Goal: Information Seeking & Learning: Check status

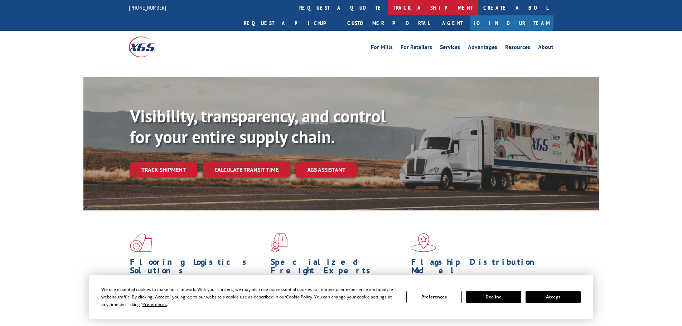
click at [388, 9] on link "track a shipment" at bounding box center [433, 7] width 90 height 15
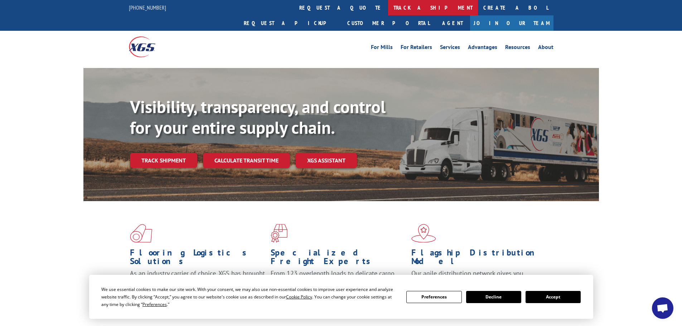
click at [388, 6] on link "track a shipment" at bounding box center [433, 7] width 90 height 15
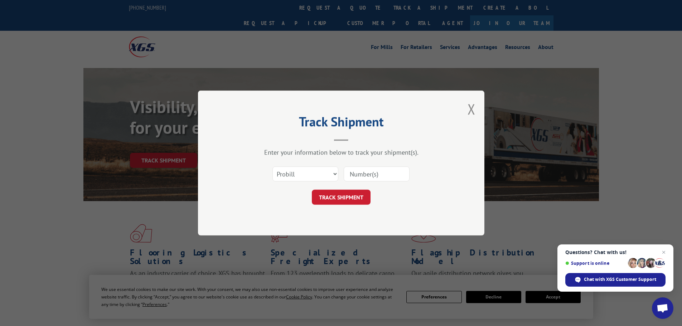
click at [355, 169] on input at bounding box center [377, 174] width 66 height 15
paste input "17517578"
type input "17517578"
click at [349, 196] on button "TRACK SHIPMENT" at bounding box center [341, 197] width 59 height 15
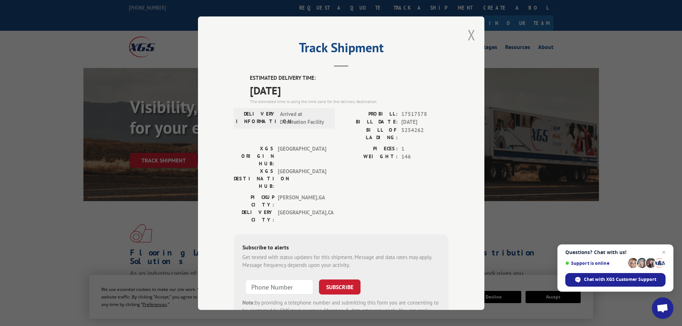
click at [469, 33] on button "Close modal" at bounding box center [472, 34] width 8 height 19
